Goal: Contribute content: Contribute content

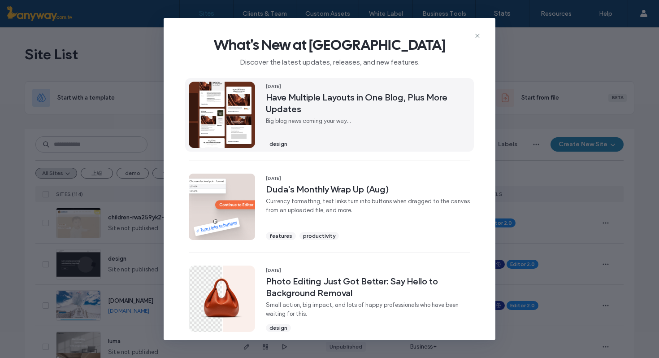
click at [254, 109] on img at bounding box center [222, 115] width 66 height 66
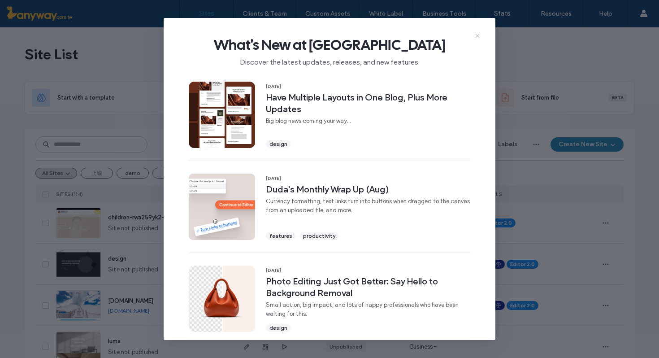
click at [478, 35] on icon at bounding box center [477, 35] width 7 height 7
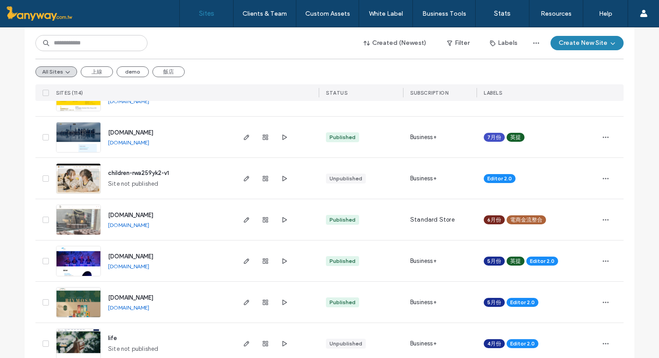
scroll to position [454, 0]
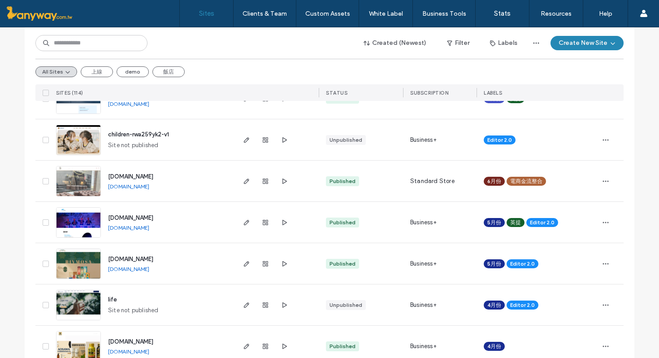
click at [90, 182] on img at bounding box center [79, 196] width 44 height 61
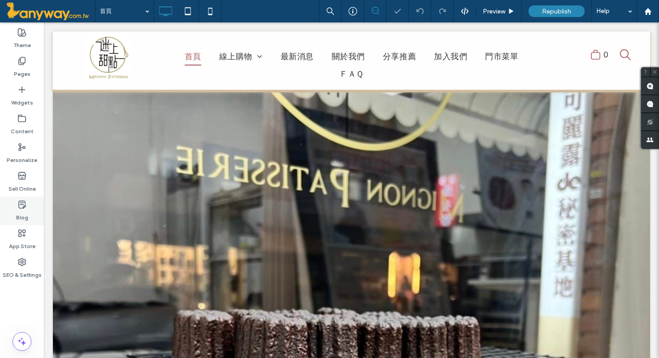
click at [20, 206] on icon at bounding box center [21, 204] width 9 height 9
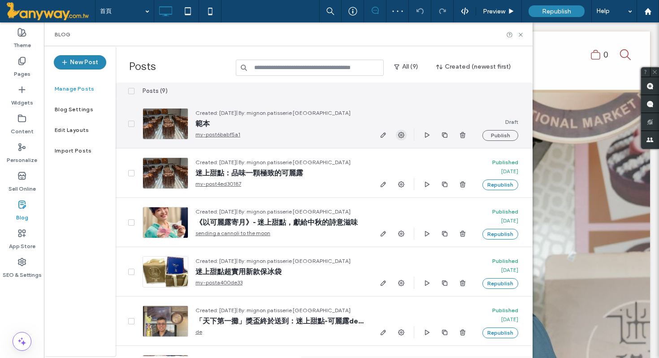
click at [401, 135] on icon "button" at bounding box center [401, 134] width 7 height 7
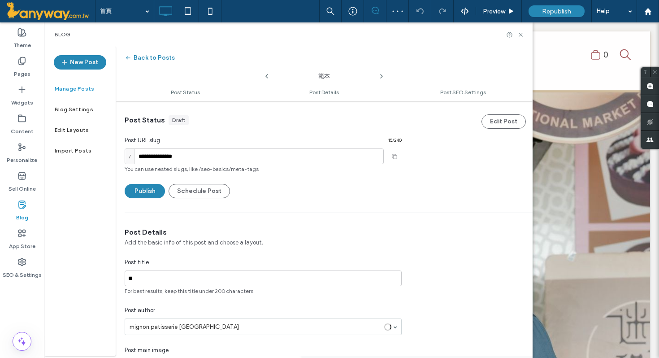
scroll to position [0, 0]
click at [522, 32] on icon at bounding box center [520, 34] width 7 height 7
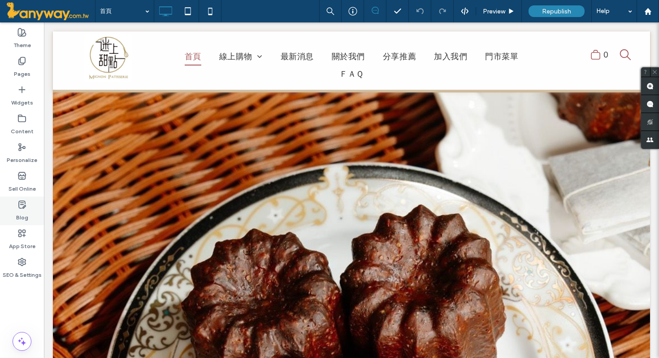
click at [25, 205] on icon at bounding box center [21, 204] width 9 height 9
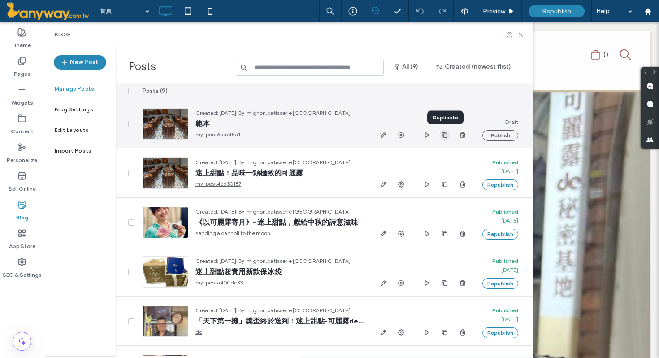
click at [444, 135] on icon "button" at bounding box center [444, 134] width 7 height 7
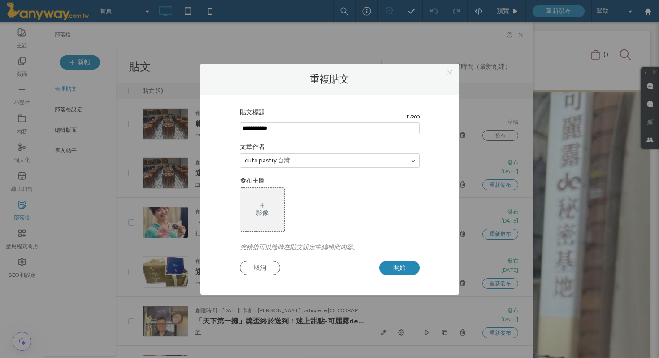
click at [451, 70] on use at bounding box center [450, 72] width 4 height 4
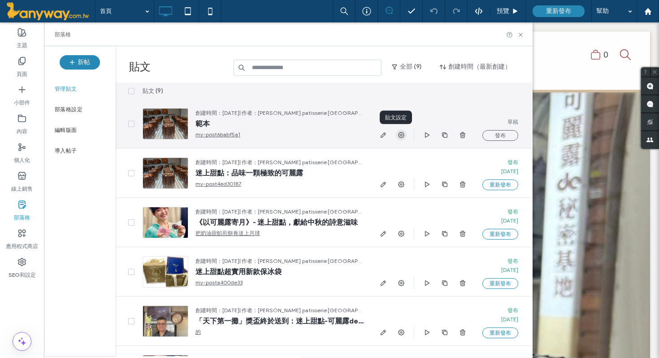
click at [404, 132] on icon "button" at bounding box center [401, 134] width 7 height 7
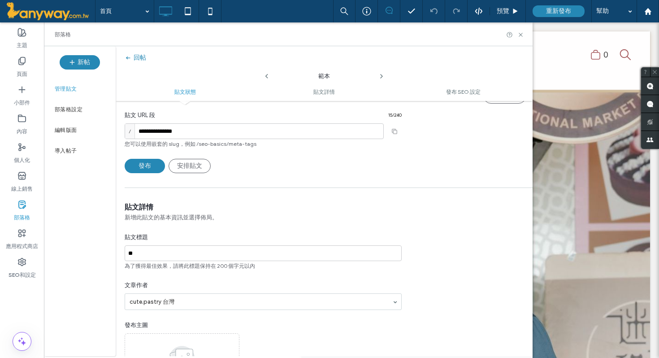
scroll to position [0, 0]
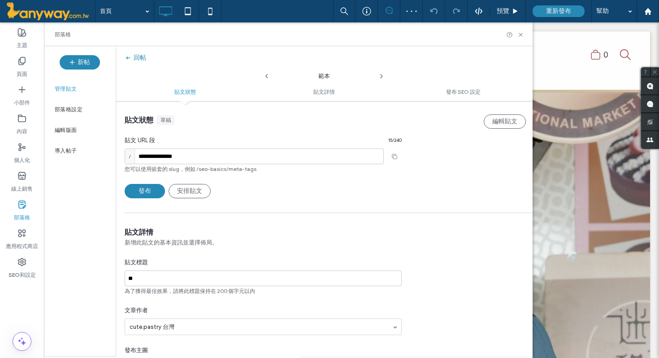
click at [474, 243] on div "貼文詳情 新增此貼文的基本資訊並選擇佈局。 貼文標題 ** 為了獲得最佳效果，請將此標題保持在 200 個字元以內 文章作者 cute.pastry 台灣 發…" at bounding box center [324, 348] width 417 height 243
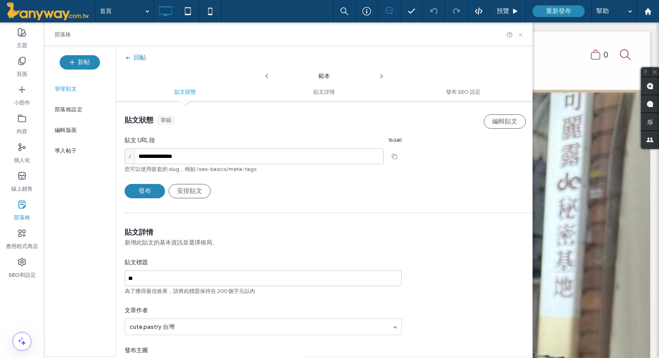
click at [522, 32] on icon at bounding box center [520, 34] width 7 height 7
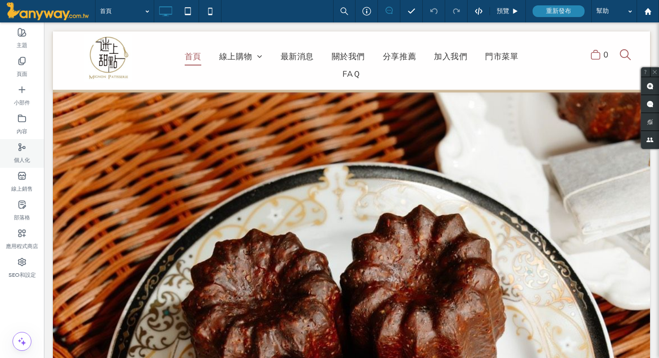
click at [19, 152] on label "個人化" at bounding box center [22, 158] width 16 height 13
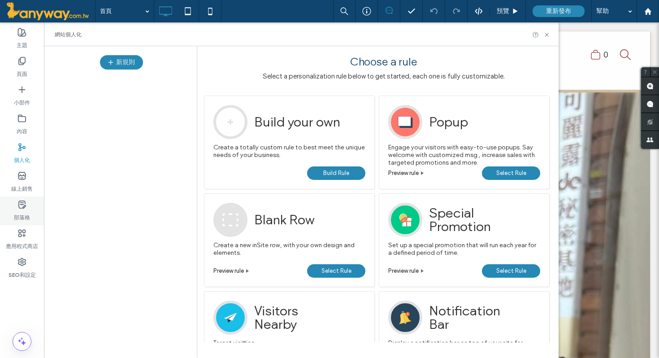
click at [28, 206] on div "部落格" at bounding box center [22, 210] width 44 height 29
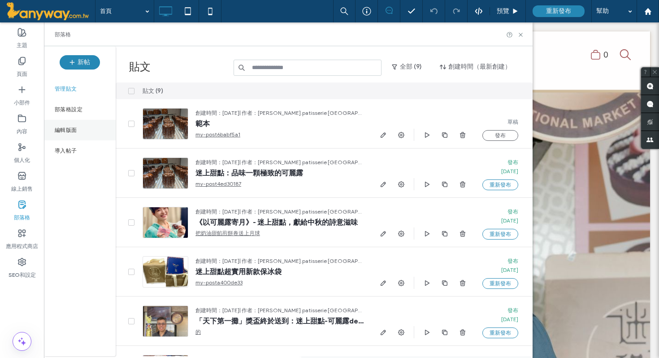
click at [75, 126] on div "編輯版面" at bounding box center [80, 130] width 72 height 21
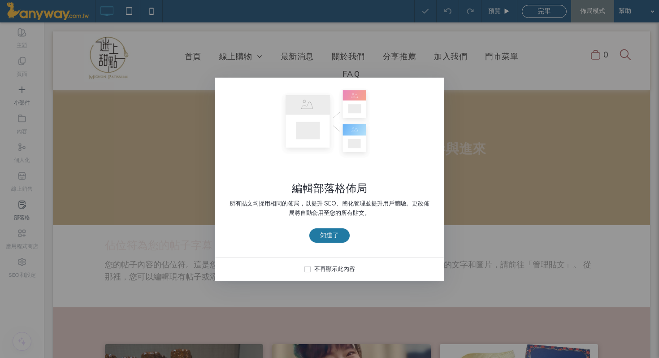
click at [336, 239] on font "知道了" at bounding box center [329, 235] width 19 height 8
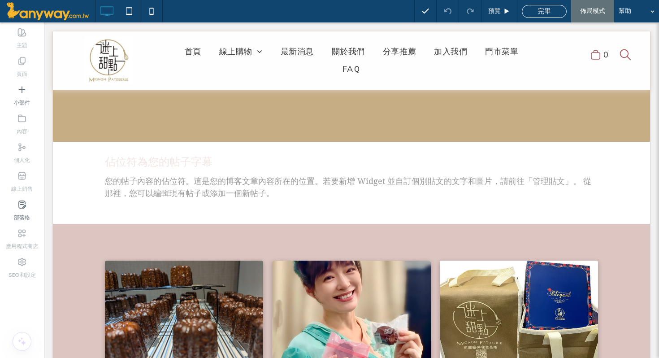
scroll to position [288, 0]
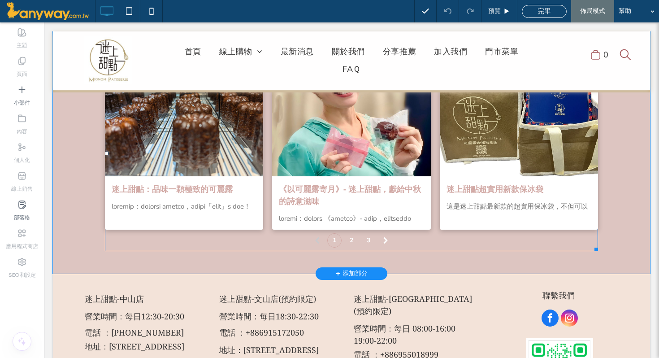
click at [218, 181] on div "迷上甜點：品味一顆極致的可麗露 作者： mignon.patisserie taiwan • 2025 Aug 25" at bounding box center [184, 202] width 158 height 53
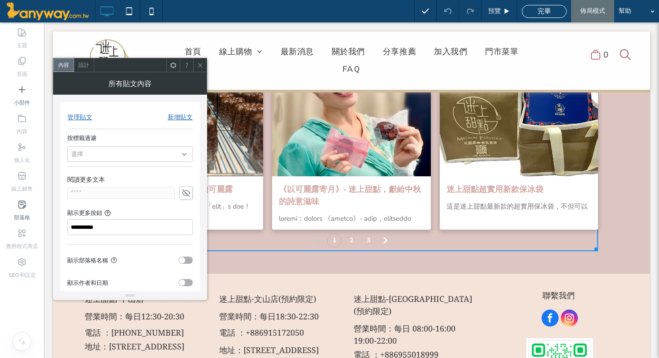
click at [87, 66] on font "設計" at bounding box center [83, 64] width 11 height 7
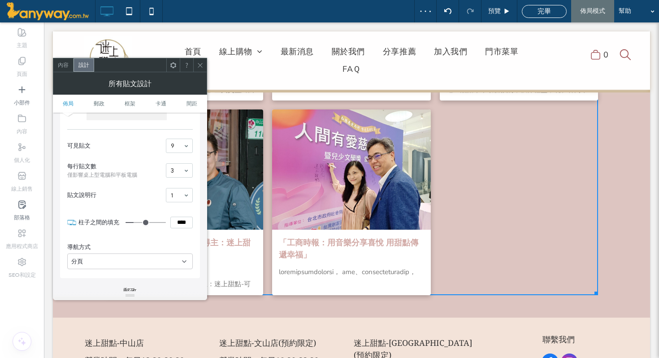
scroll to position [611, 0]
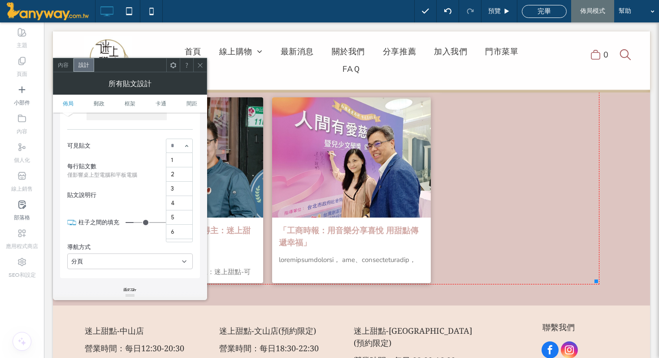
click at [187, 146] on div "1 2 3 4 5 6 7 8 9 10 11 12 13 14 15 16 17 18 19 20 21 22 23 24 25 26 27 28 29 3…" at bounding box center [179, 146] width 27 height 14
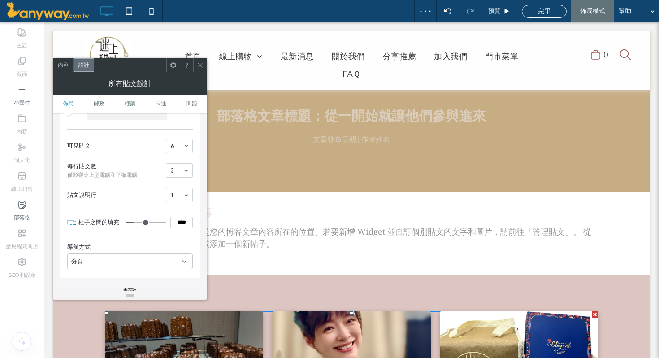
scroll to position [0, 0]
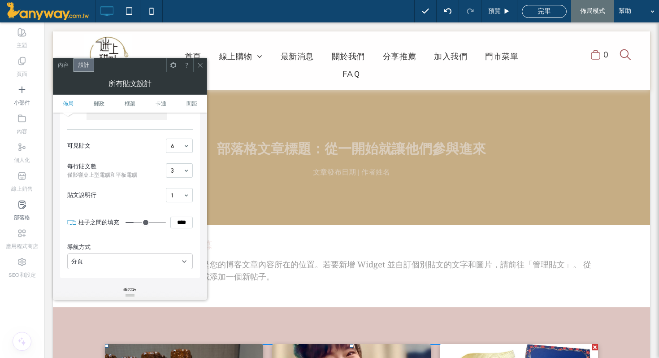
click at [201, 66] on icon at bounding box center [200, 65] width 7 height 7
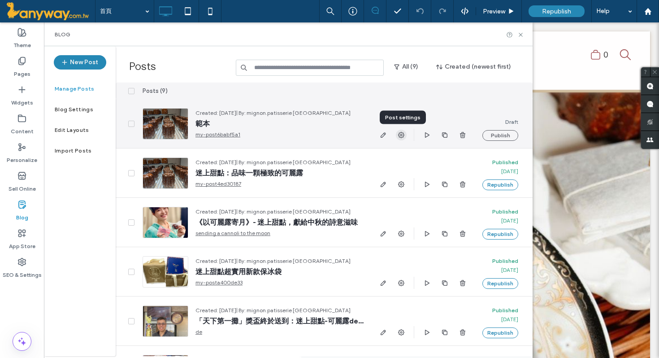
click at [400, 132] on use "button" at bounding box center [401, 135] width 6 height 6
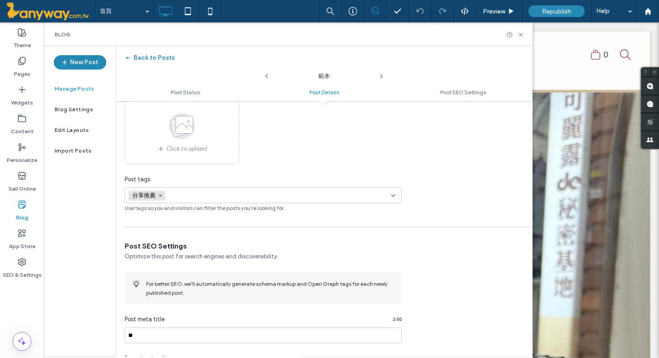
scroll to position [100, 0]
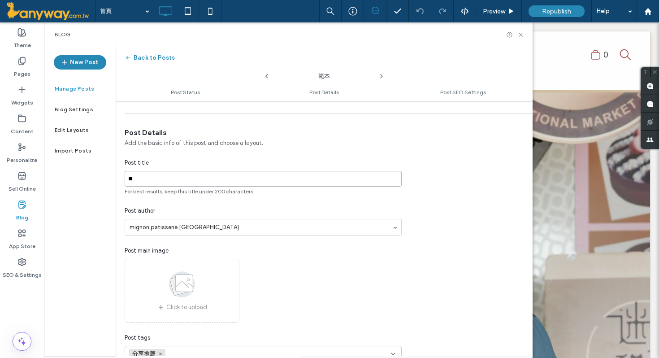
click at [143, 180] on input "**" at bounding box center [263, 179] width 277 height 16
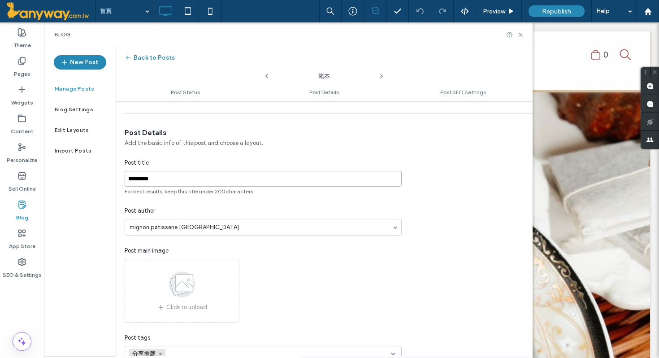
type input "*******"
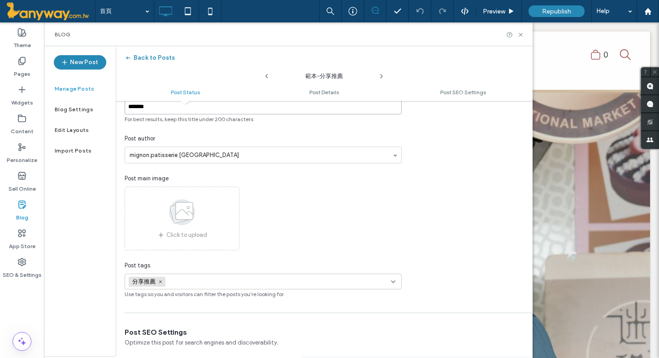
scroll to position [0, 0]
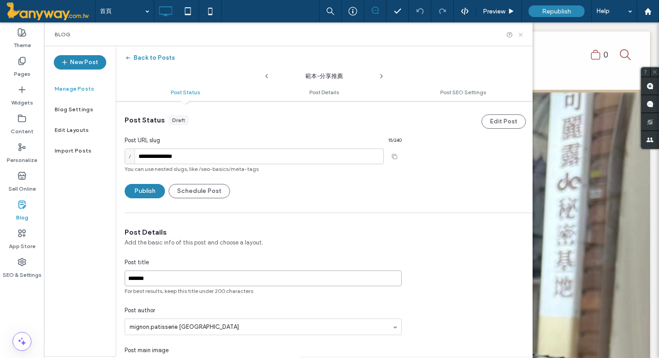
type input "*******"
click at [521, 35] on icon at bounding box center [520, 34] width 7 height 7
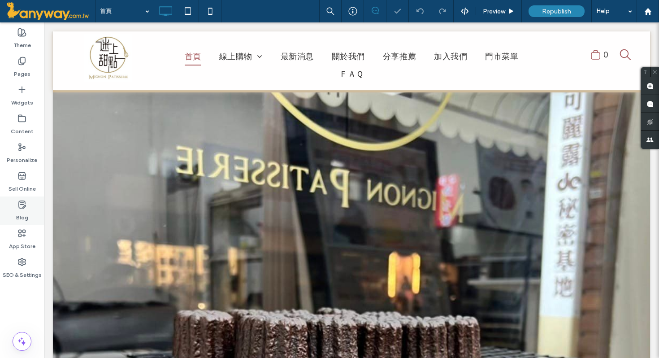
click at [24, 209] on label "Blog" at bounding box center [22, 215] width 12 height 13
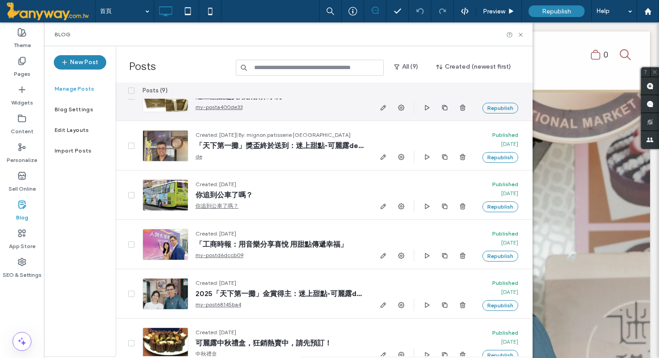
scroll to position [187, 0]
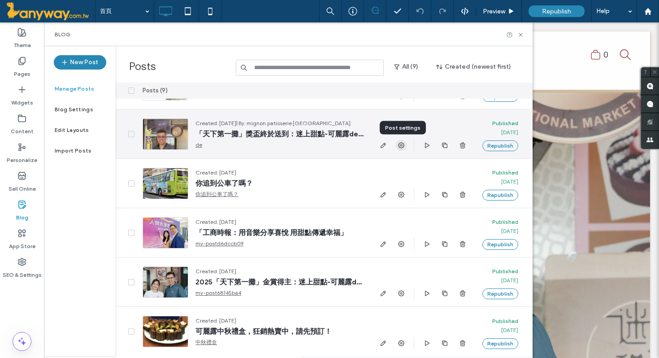
click at [402, 144] on icon "button" at bounding box center [401, 145] width 7 height 7
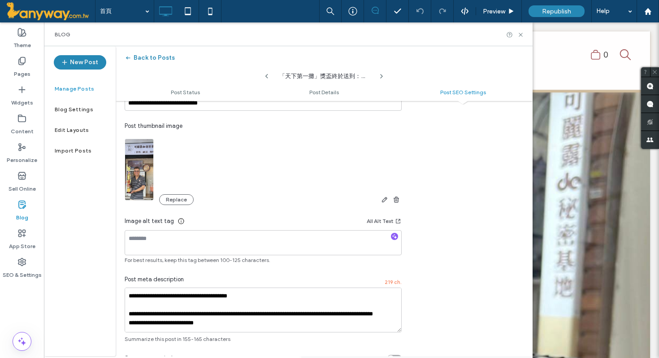
scroll to position [580, 0]
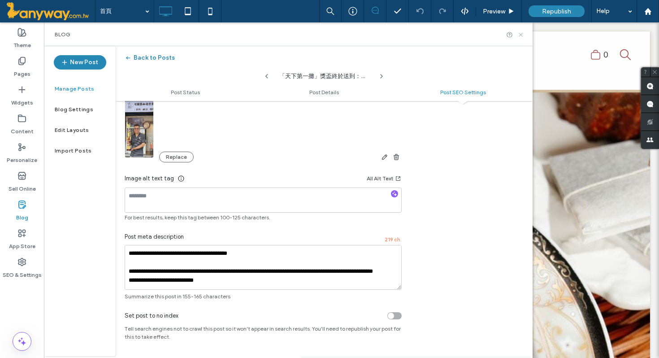
click at [520, 35] on use at bounding box center [521, 35] width 4 height 4
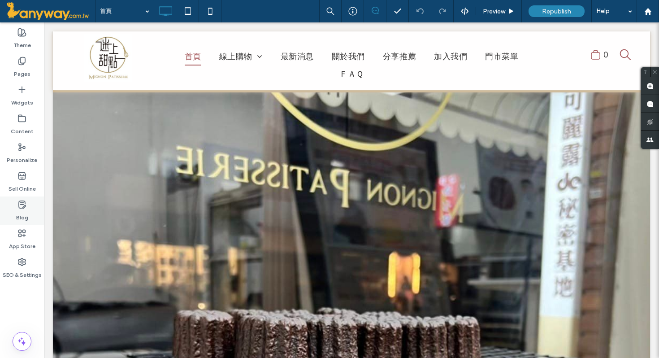
click at [24, 207] on use at bounding box center [22, 204] width 7 height 7
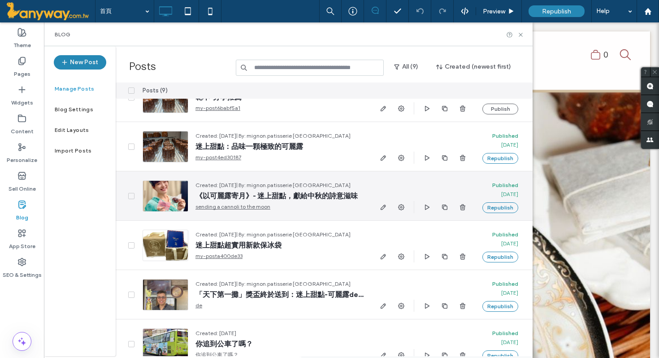
scroll to position [28, 0]
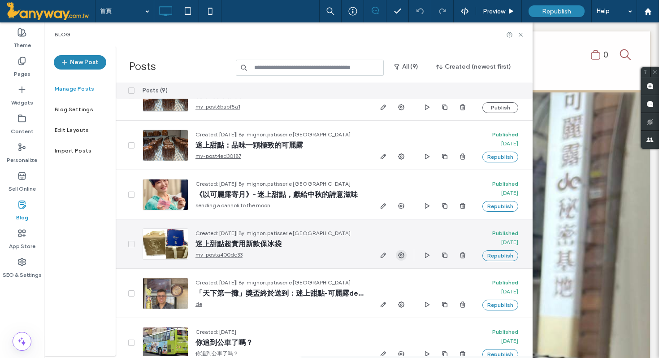
click at [400, 252] on icon "button" at bounding box center [401, 255] width 7 height 7
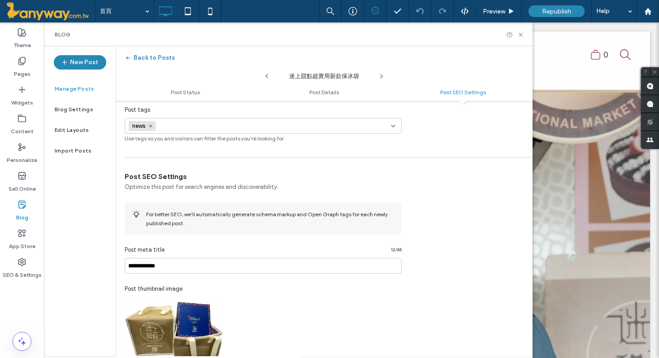
scroll to position [580, 0]
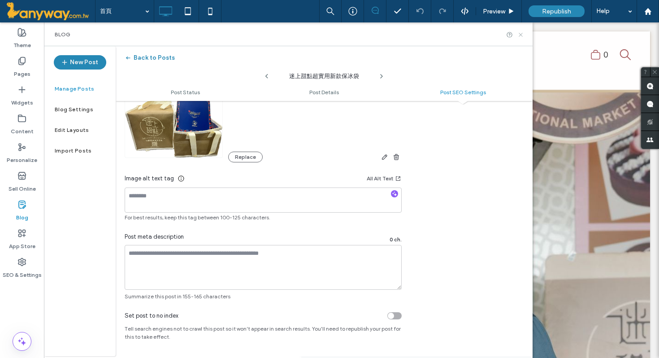
click at [522, 34] on icon at bounding box center [520, 34] width 7 height 7
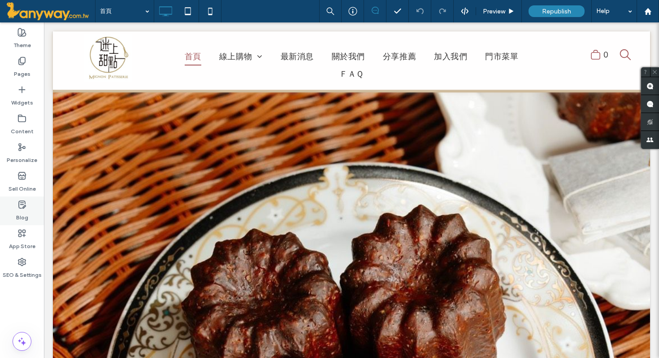
click at [19, 209] on label "Blog" at bounding box center [22, 215] width 12 height 13
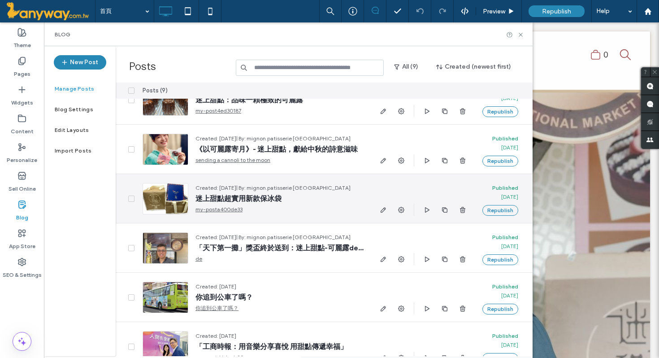
scroll to position [74, 0]
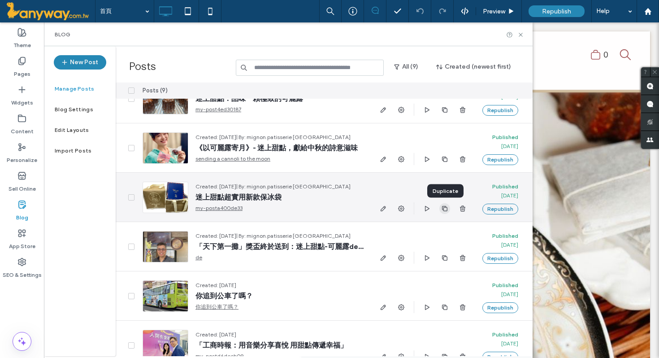
click at [446, 209] on icon "button" at bounding box center [444, 208] width 7 height 7
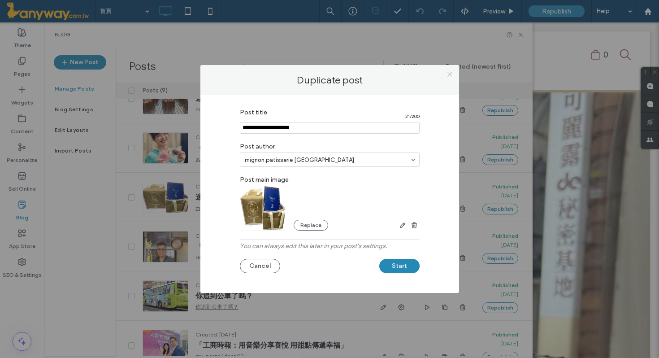
click at [450, 73] on icon at bounding box center [450, 74] width 7 height 7
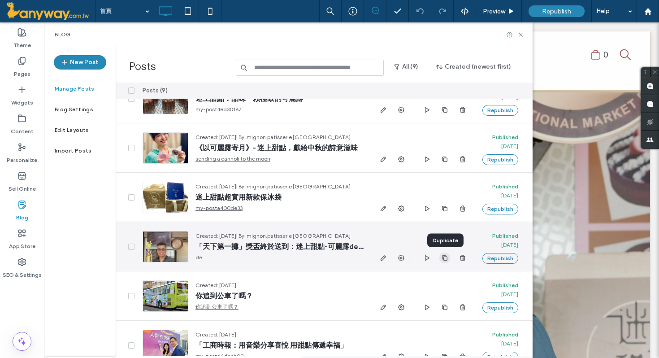
click at [443, 256] on use "button" at bounding box center [444, 257] width 5 height 5
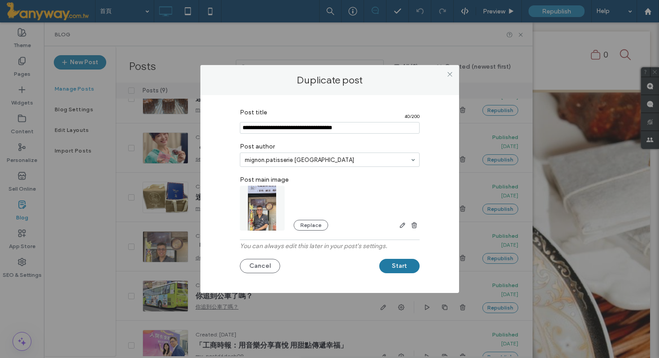
click at [406, 264] on button "Start" at bounding box center [399, 266] width 40 height 14
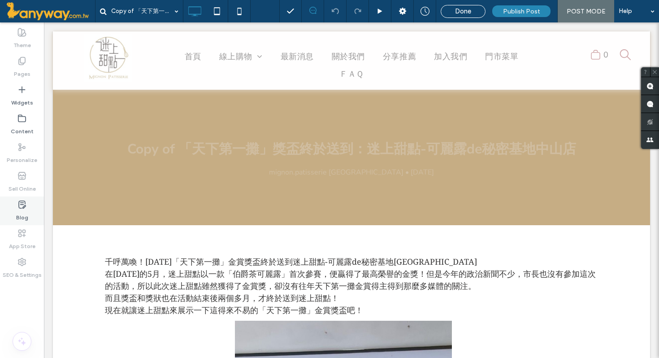
click at [22, 206] on icon at bounding box center [21, 204] width 9 height 9
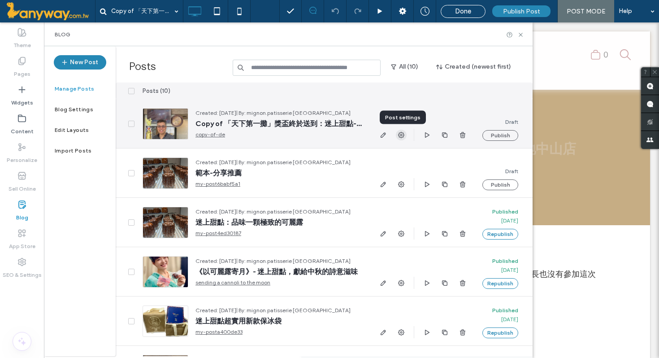
click at [400, 135] on use "button" at bounding box center [401, 135] width 6 height 6
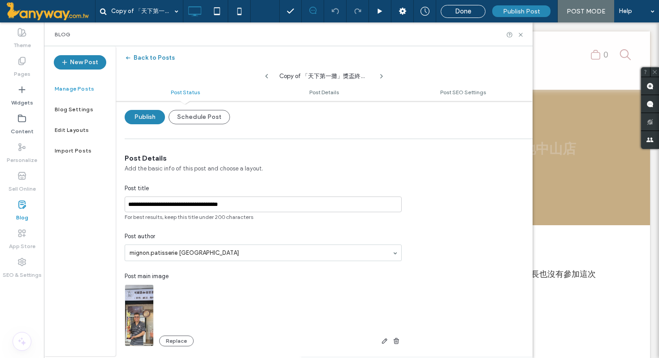
scroll to position [80, 0]
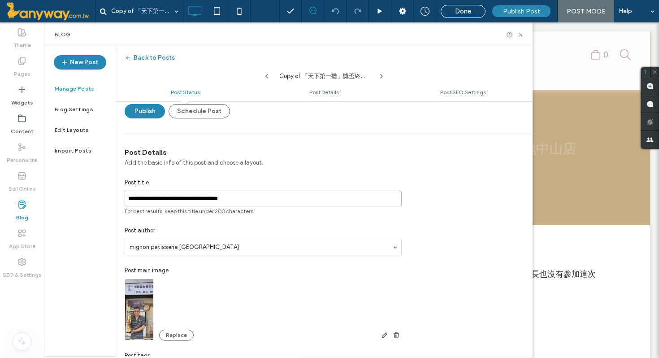
drag, startPoint x: 328, startPoint y: 200, endPoint x: 60, endPoint y: 185, distance: 268.6
click at [60, 185] on div "**********" at bounding box center [288, 201] width 489 height 310
type input "**"
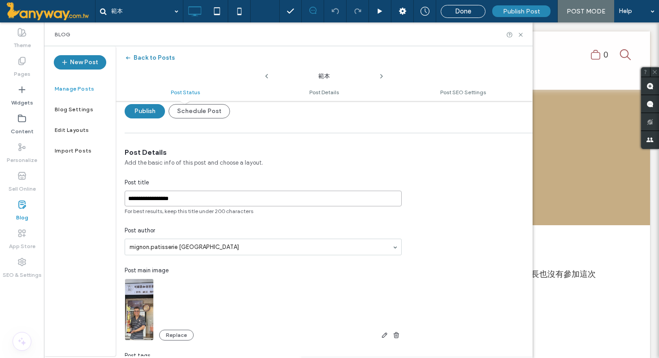
type input "**********"
type input "*******"
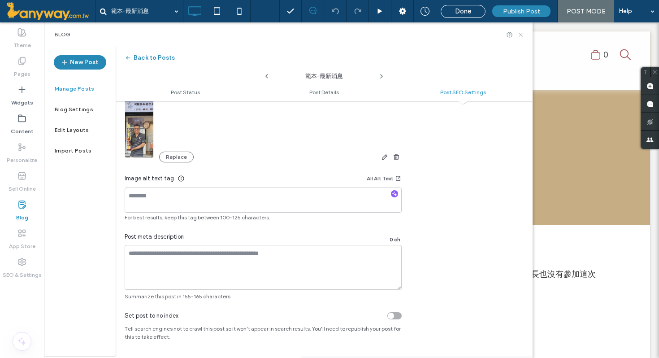
type input "*******"
click at [519, 33] on icon at bounding box center [520, 34] width 7 height 7
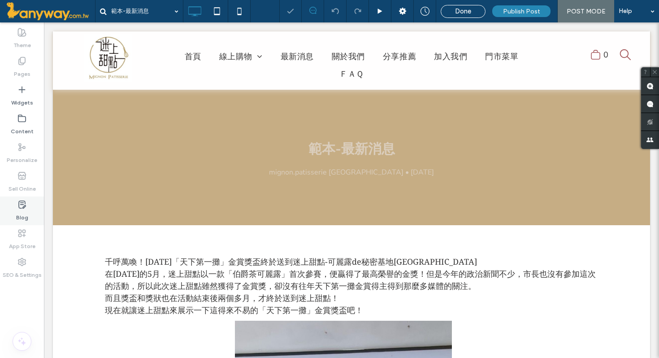
click at [17, 208] on icon at bounding box center [21, 204] width 9 height 9
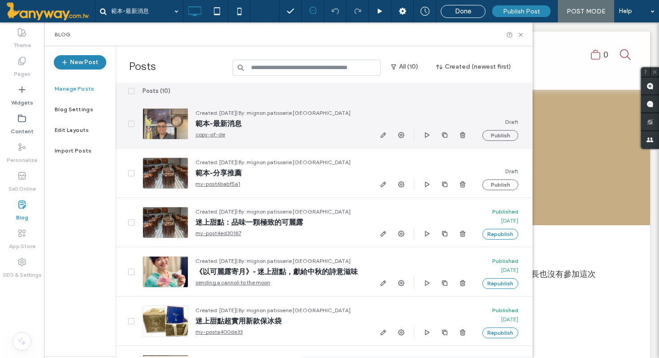
click at [174, 123] on div at bounding box center [166, 123] width 46 height 31
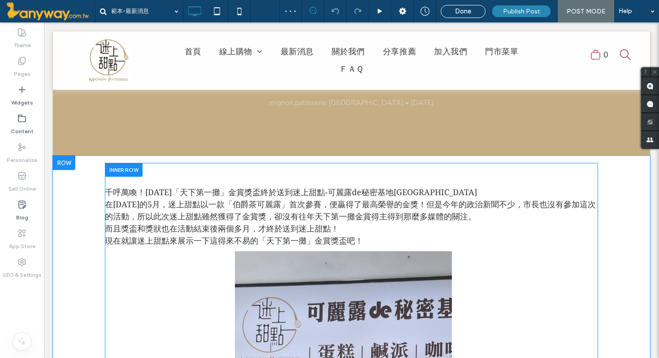
scroll to position [75, 0]
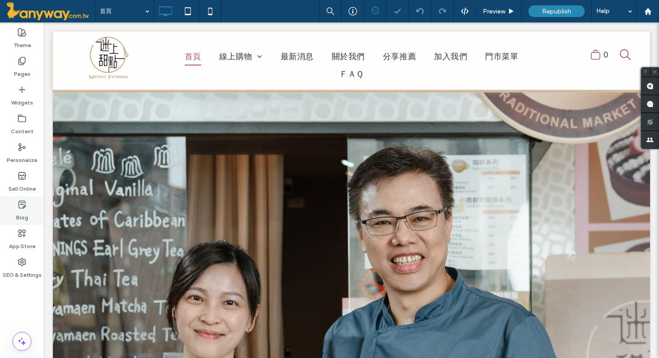
click at [22, 202] on icon at bounding box center [21, 204] width 9 height 9
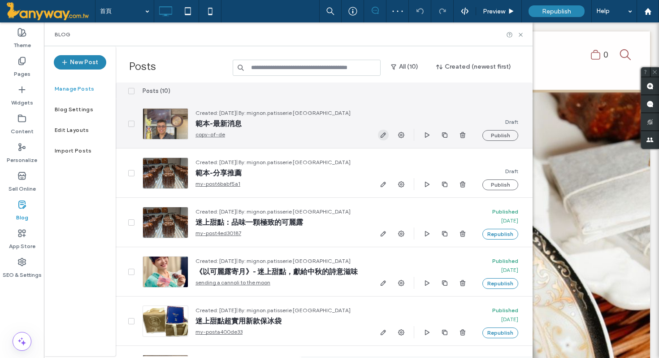
click at [380, 136] on icon "button" at bounding box center [383, 134] width 7 height 7
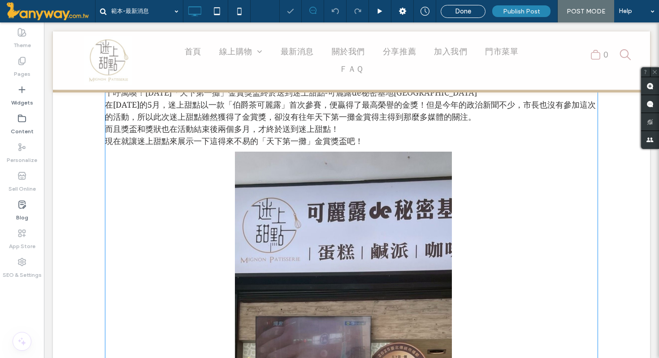
scroll to position [201, 0]
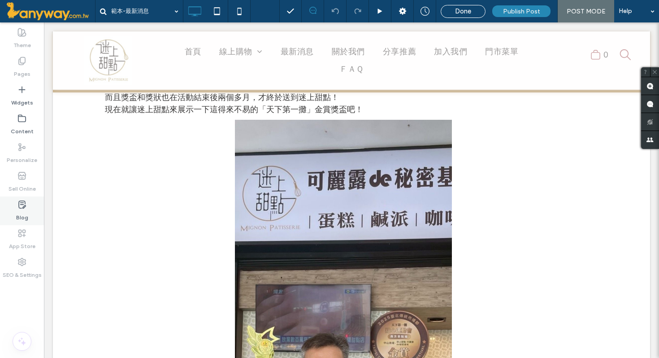
click at [29, 202] on div "Blog" at bounding box center [22, 210] width 44 height 29
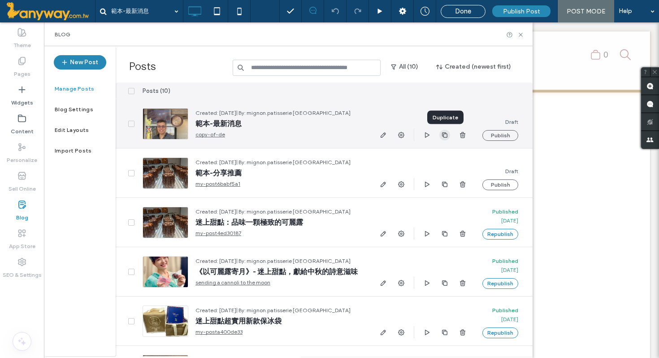
click at [443, 135] on icon "button" at bounding box center [444, 134] width 7 height 7
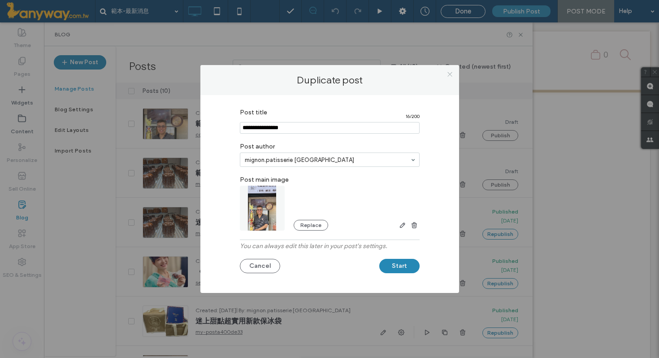
click at [449, 73] on use at bounding box center [450, 74] width 4 height 4
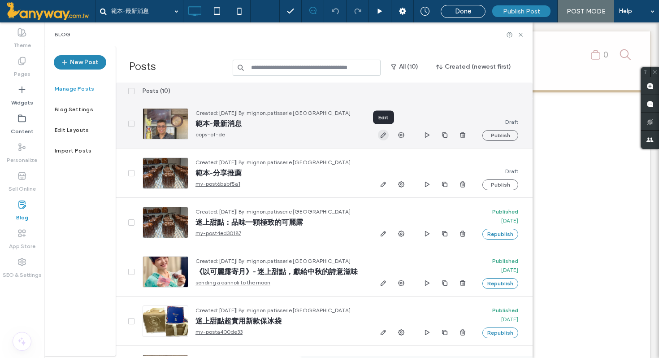
click at [384, 134] on use "button" at bounding box center [383, 134] width 5 height 5
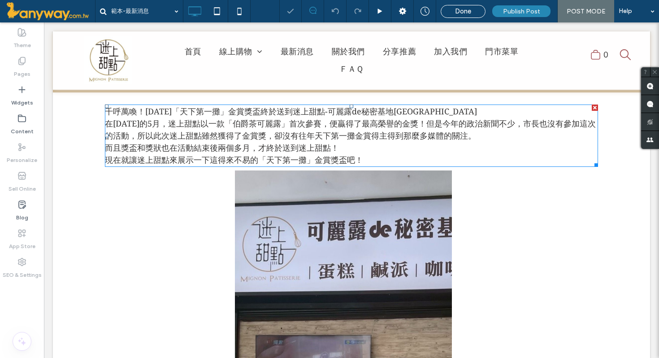
scroll to position [137, 0]
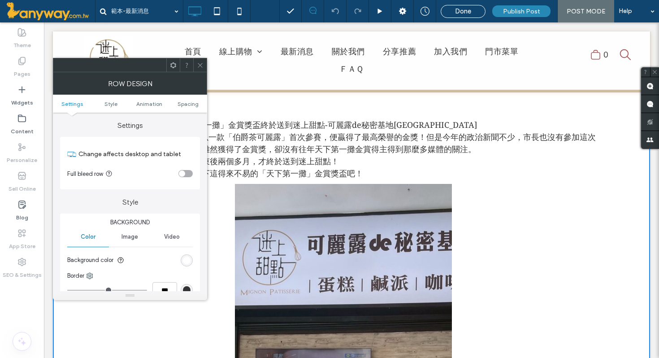
click at [198, 69] on span at bounding box center [200, 64] width 7 height 13
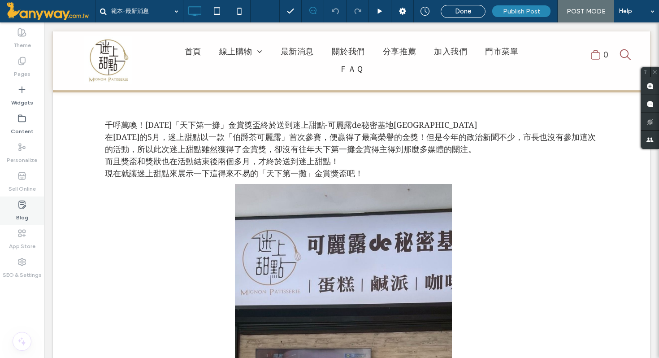
click at [17, 213] on label "Blog" at bounding box center [22, 215] width 12 height 13
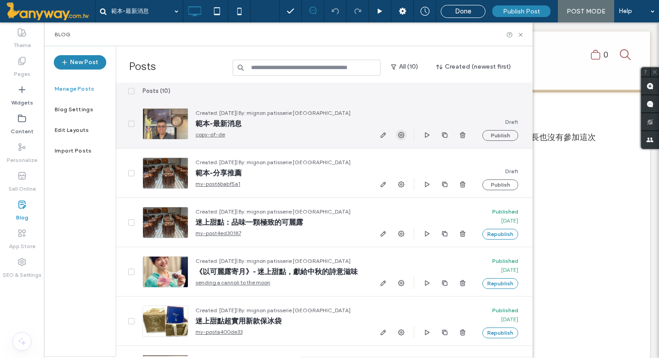
click at [400, 136] on use "button" at bounding box center [401, 135] width 6 height 6
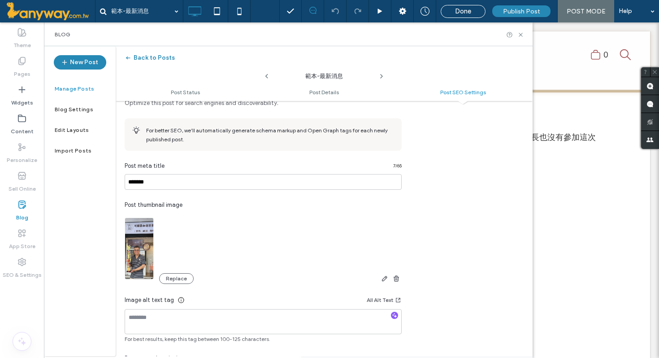
scroll to position [531, 0]
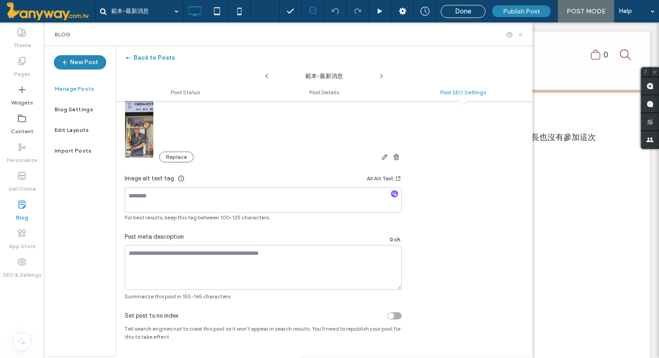
click at [520, 34] on use at bounding box center [521, 35] width 4 height 4
